Goal: Task Accomplishment & Management: Manage account settings

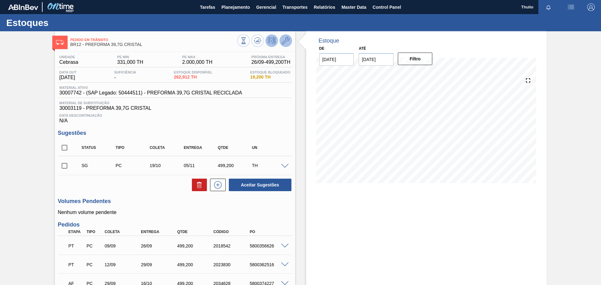
click at [291, 40] on button at bounding box center [286, 40] width 13 height 13
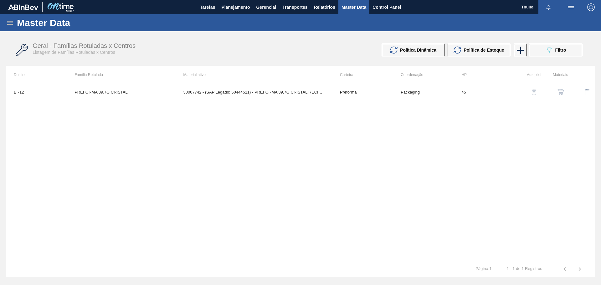
click at [561, 93] on img "button" at bounding box center [561, 92] width 6 height 6
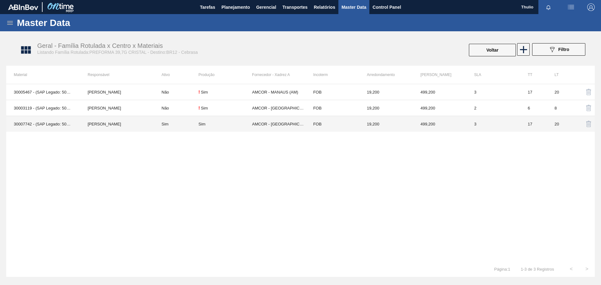
click at [492, 126] on td "3" at bounding box center [494, 124] width 54 height 16
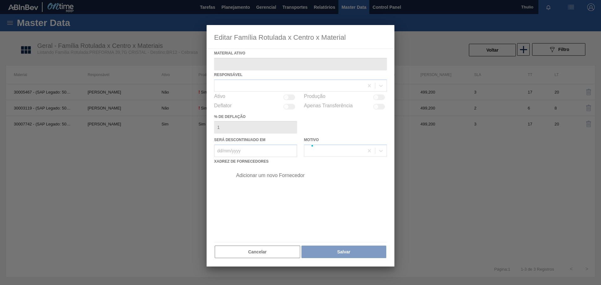
type ativo "30007742 - (SAP Legado: 50444511) - PREFORMA 39,7G CRISTAL RECICLADA"
checkbox input "true"
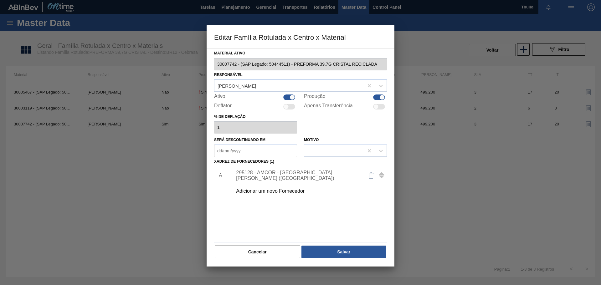
click at [292, 188] on div "Adicionar um novo Fornecedor" at bounding box center [297, 191] width 123 height 6
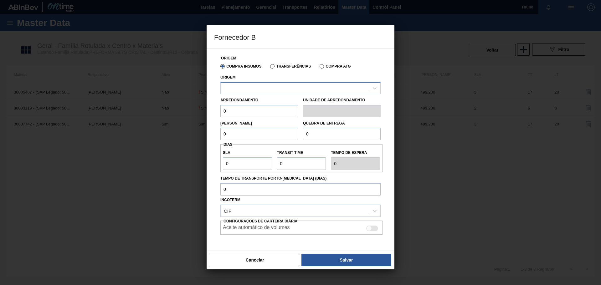
click at [271, 86] on div at bounding box center [295, 88] width 148 height 9
click at [240, 263] on button "Cancelar" at bounding box center [255, 260] width 90 height 13
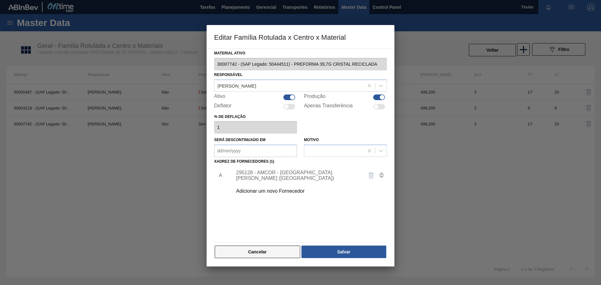
click at [240, 254] on button "Cancelar" at bounding box center [257, 252] width 85 height 13
